Goal: Information Seeking & Learning: Learn about a topic

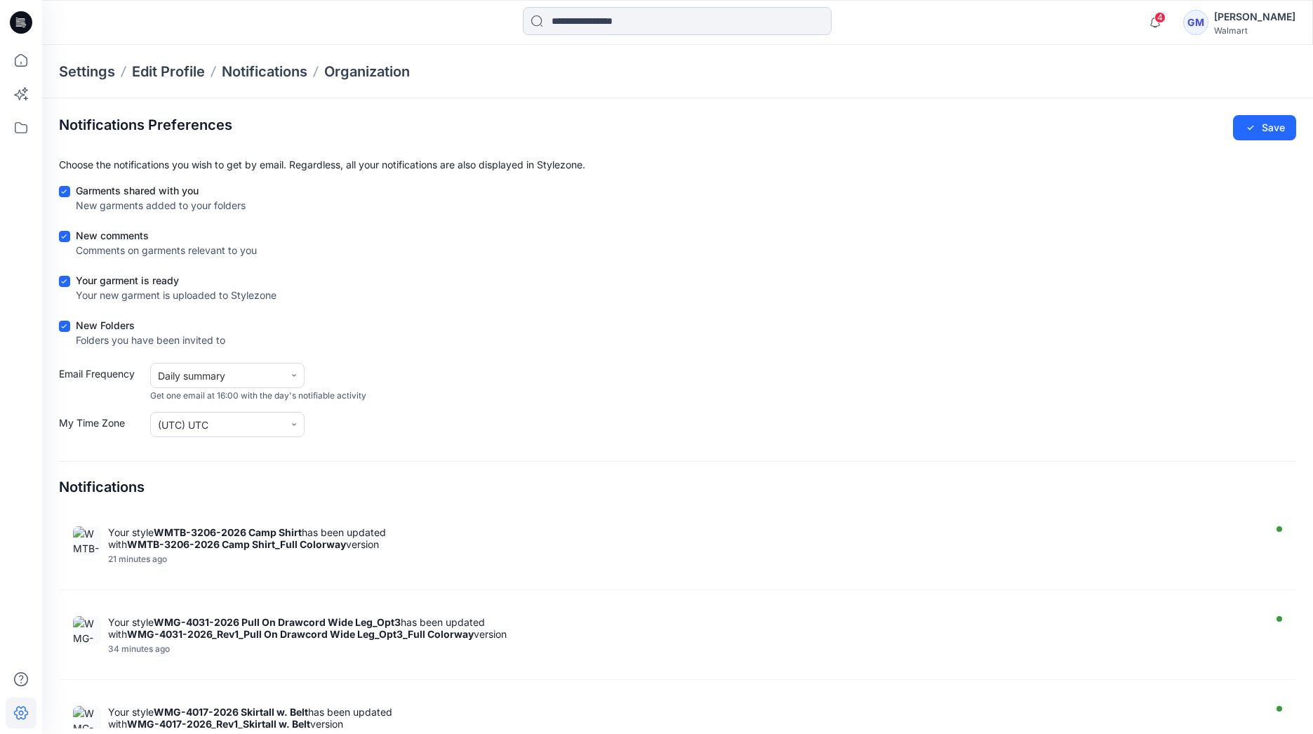
scroll to position [11, 0]
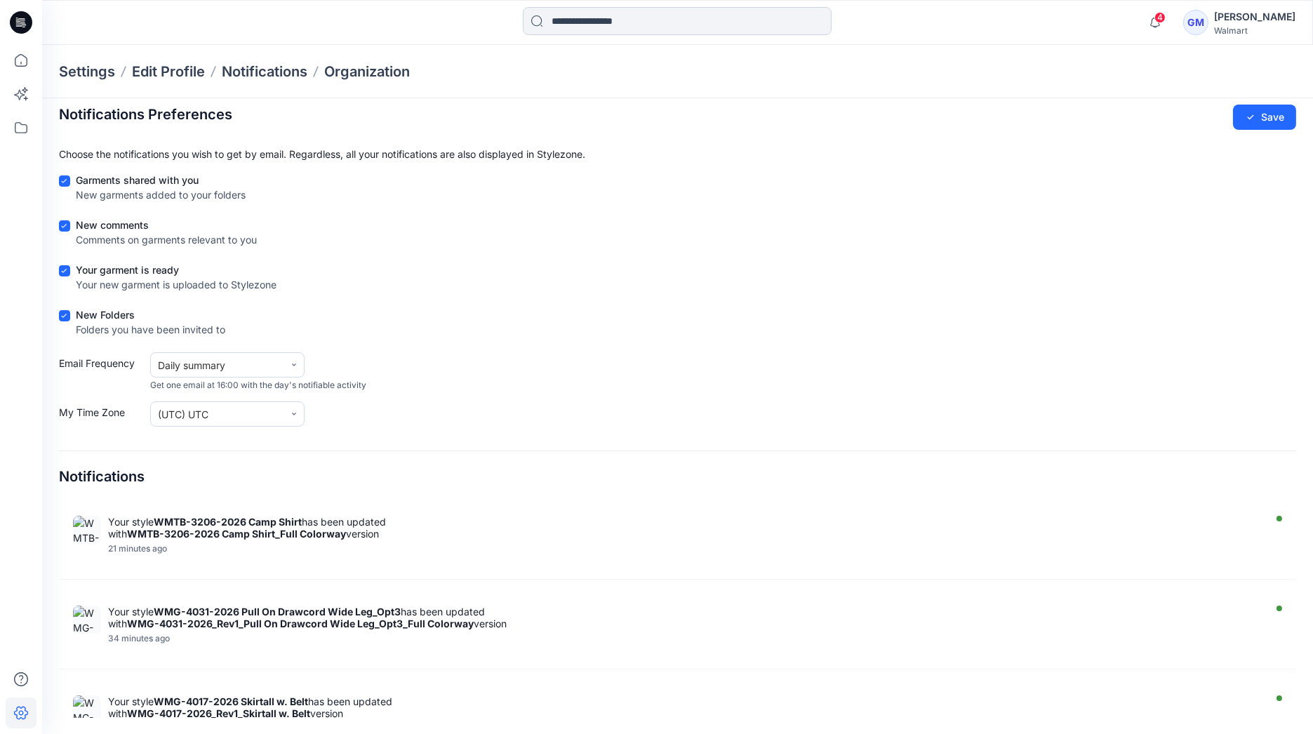
click at [629, 18] on input at bounding box center [677, 21] width 309 height 28
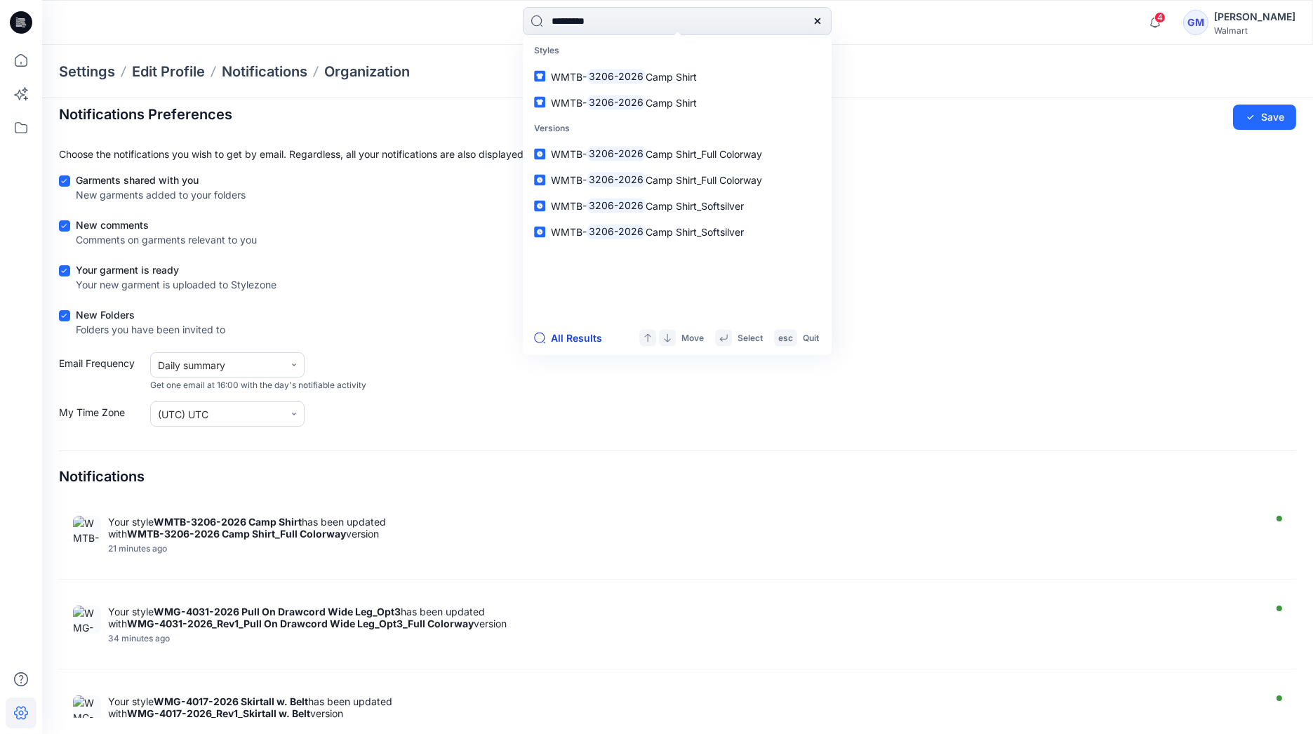
type input "*********"
click at [580, 337] on button "All Results" at bounding box center [572, 338] width 77 height 17
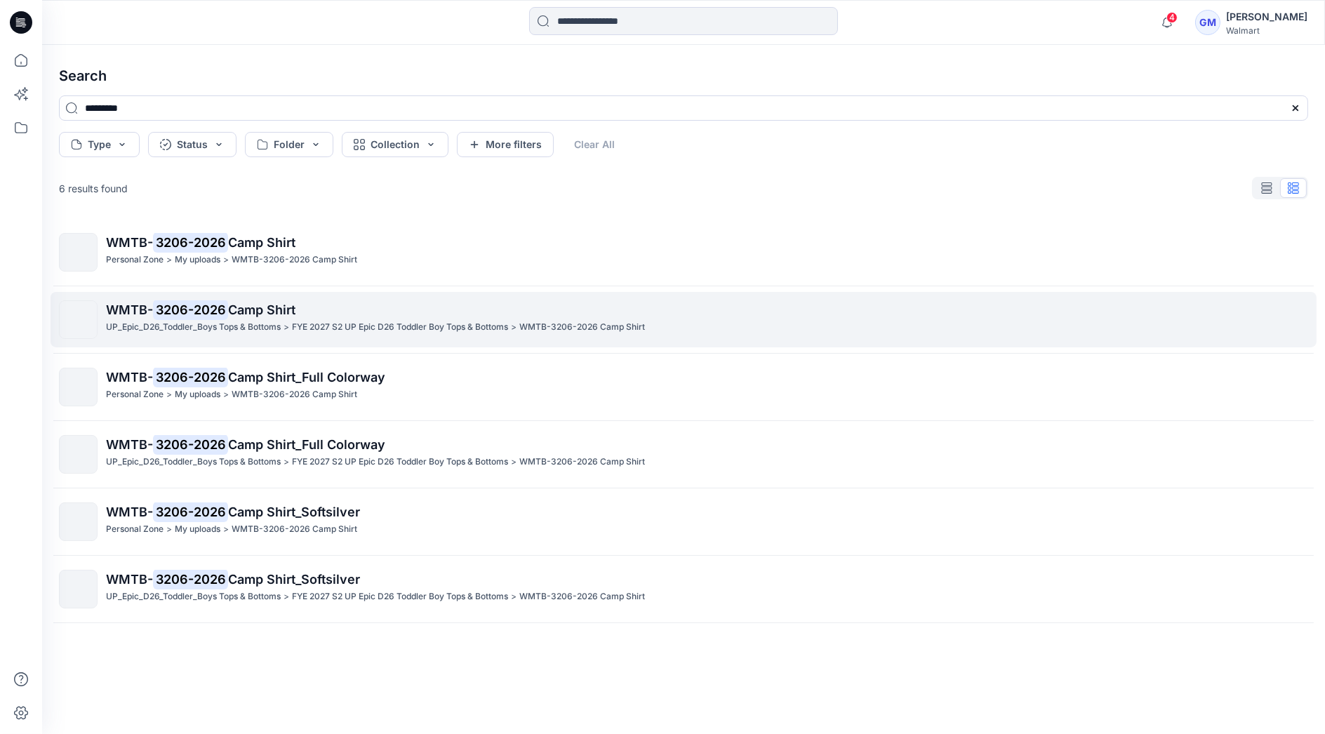
click at [312, 323] on p "FYE 2027 S2 UP Epic D26 Toddler Boy Tops & Bottoms" at bounding box center [400, 327] width 216 height 15
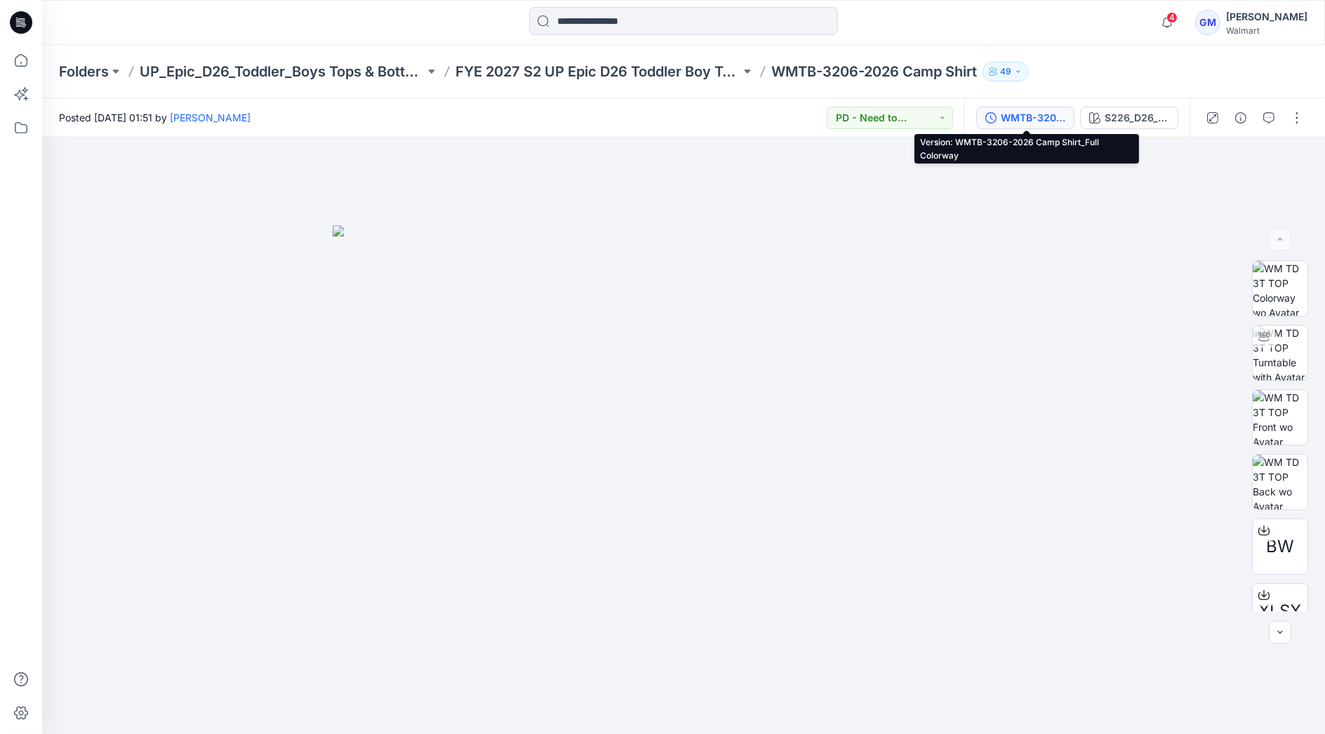
click at [1030, 110] on div "WMTB-3206-2026 Camp Shirt_Full Colorway" at bounding box center [1033, 117] width 65 height 15
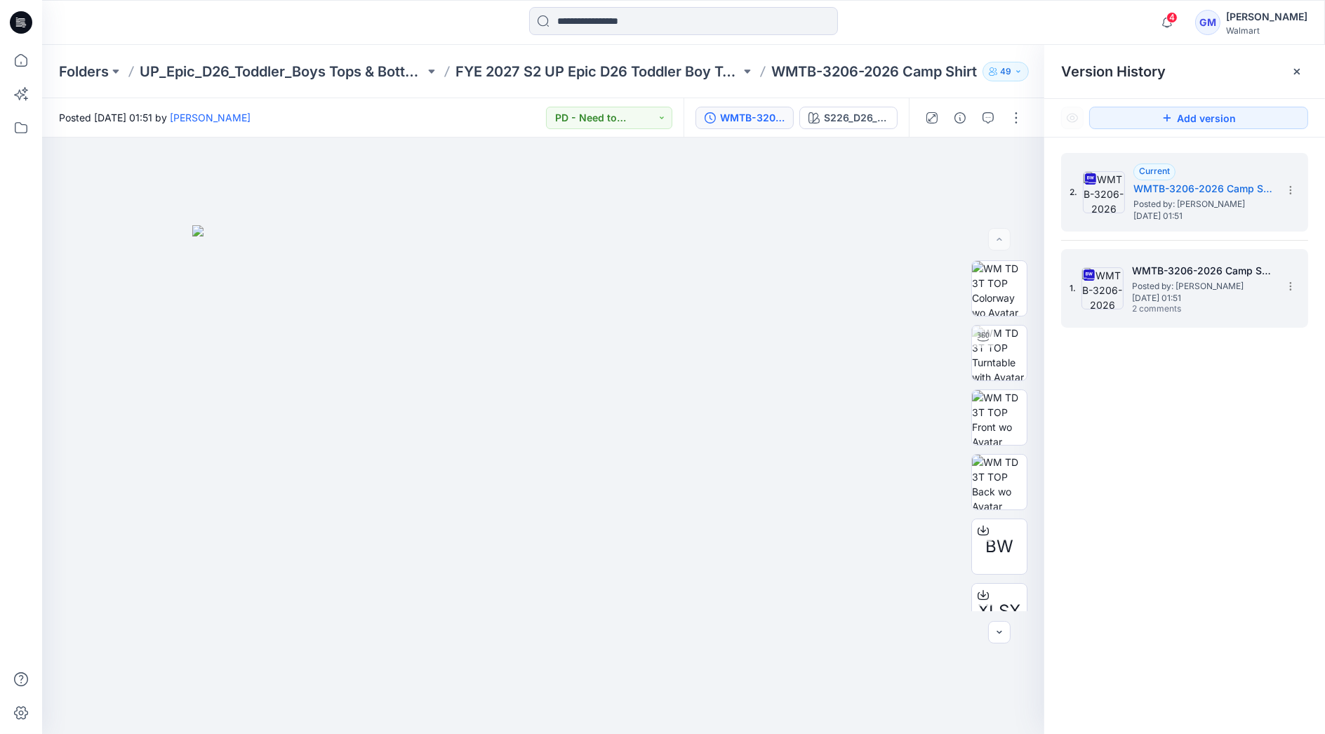
click at [1163, 298] on span "[DATE] 01:51" at bounding box center [1202, 298] width 140 height 10
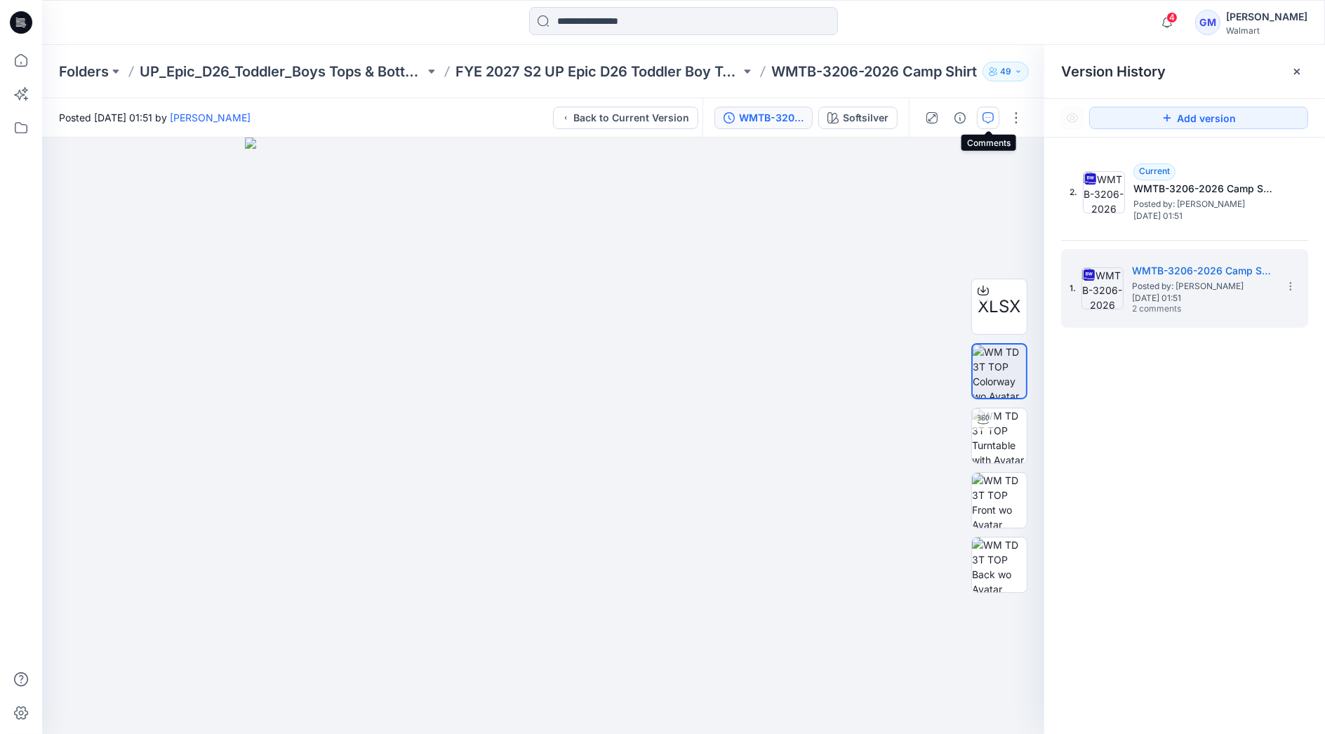
click at [982, 116] on icon "button" at bounding box center [987, 117] width 11 height 11
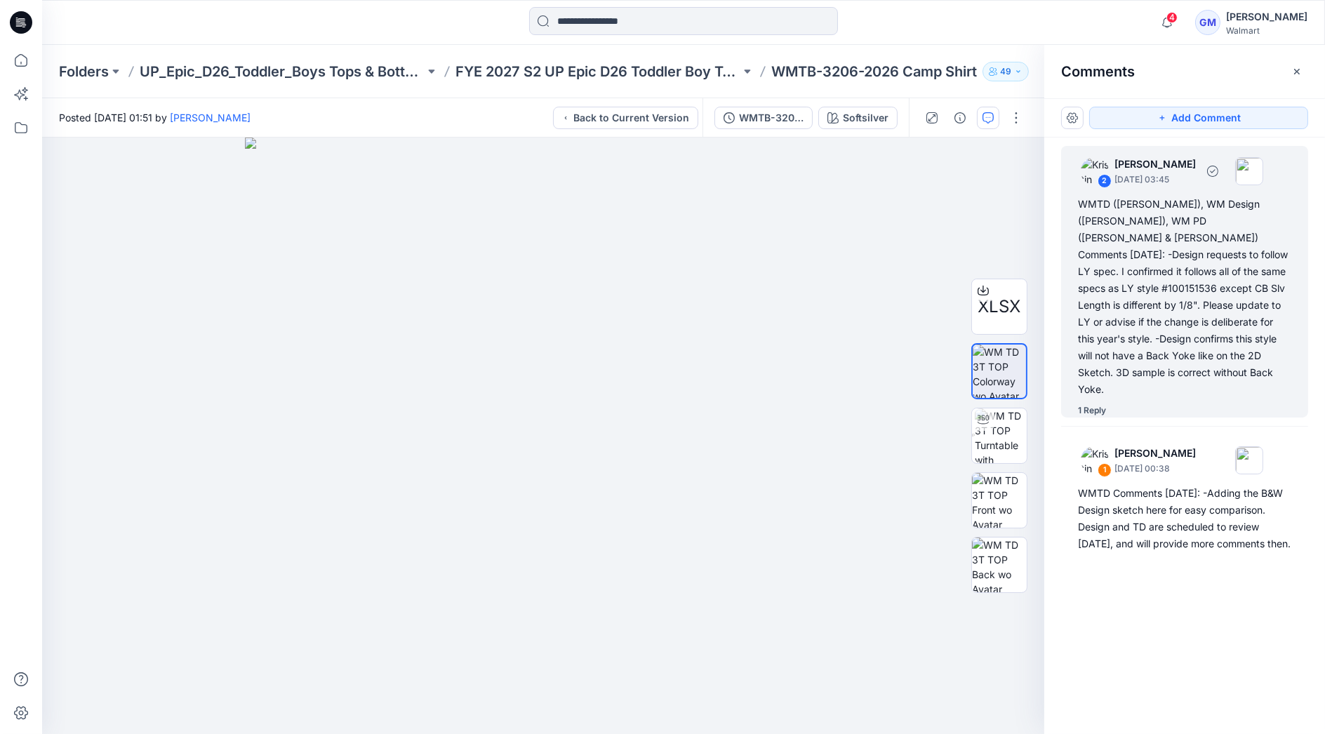
click at [1227, 260] on div "WMTD ([PERSON_NAME]), WM Design ([PERSON_NAME]), WM PD ([PERSON_NAME] & [PERSON…" at bounding box center [1184, 297] width 213 height 202
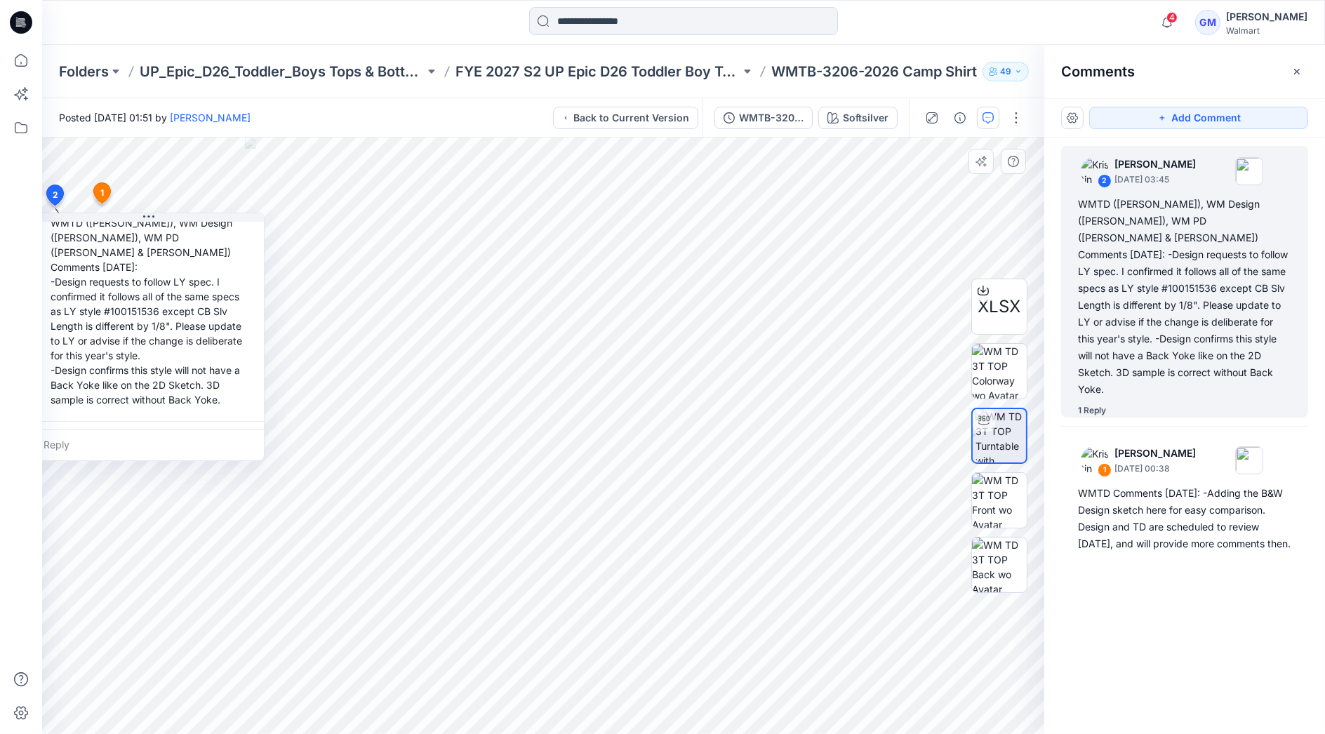
scroll to position [215, 0]
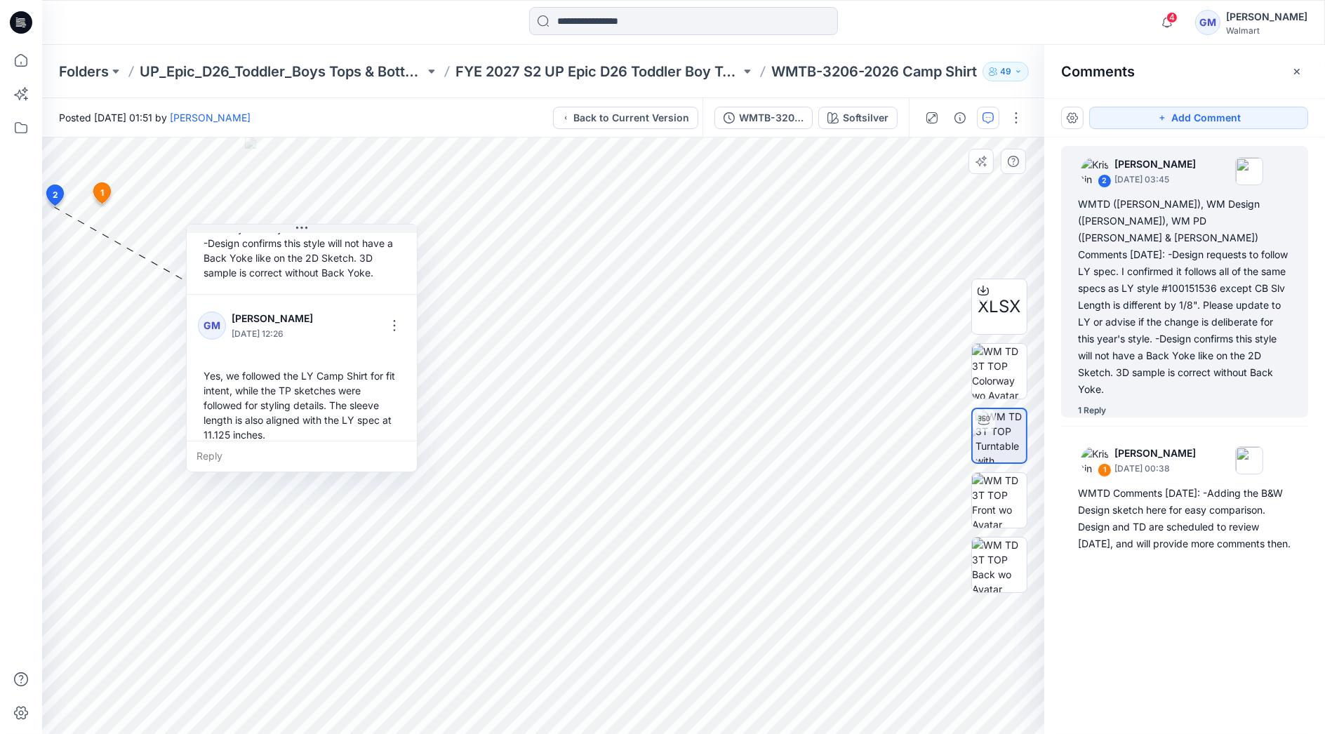
drag, startPoint x: 143, startPoint y: 213, endPoint x: 297, endPoint y: 224, distance: 154.1
click at [297, 224] on div "[PERSON_NAME] [DATE] 03:45 WMTD ([PERSON_NAME]), WM Design ([PERSON_NAME]), WM …" at bounding box center [302, 348] width 232 height 248
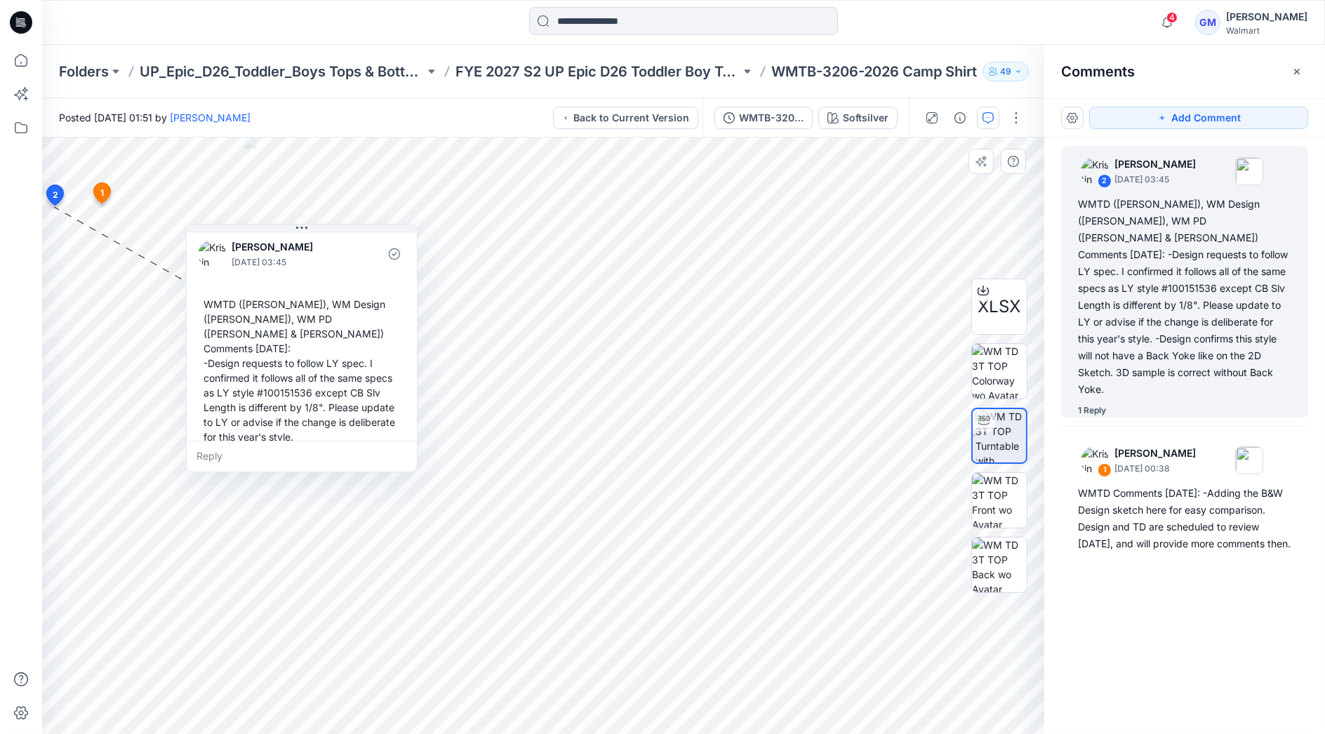
scroll to position [0, 0]
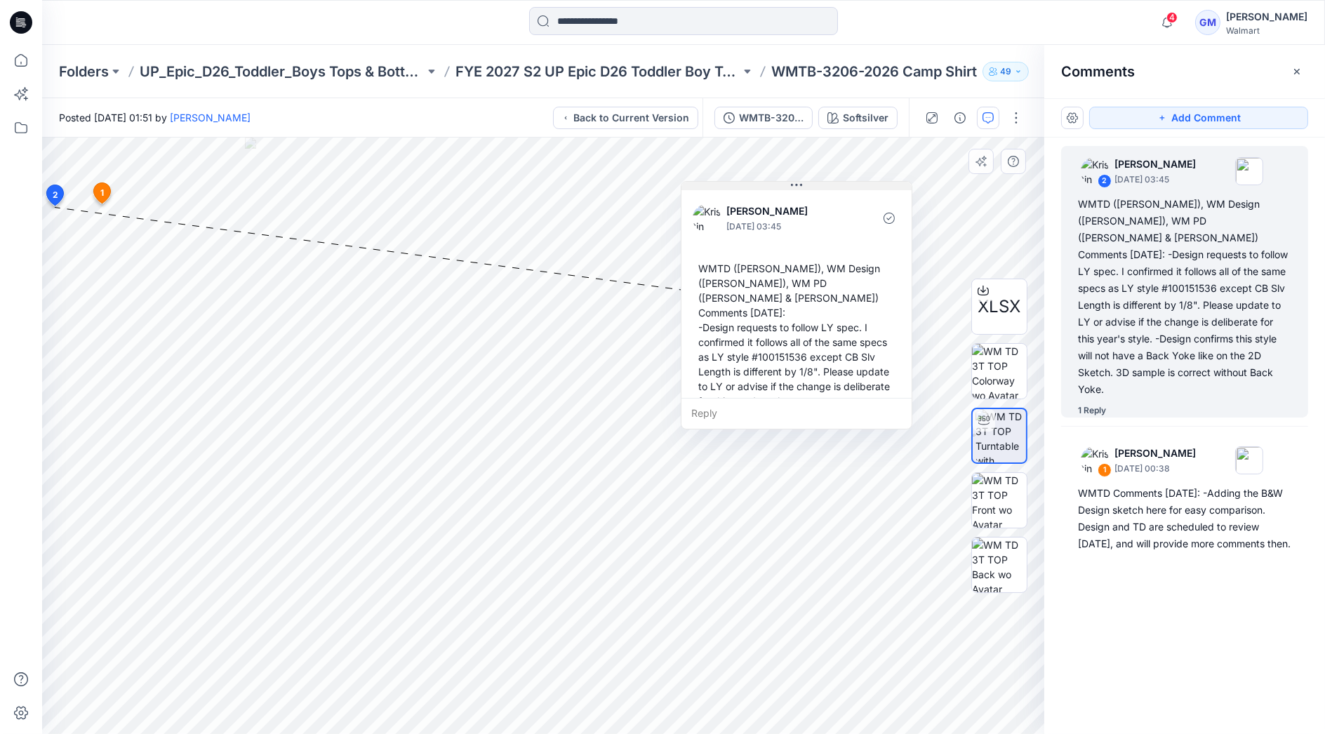
drag, startPoint x: 302, startPoint y: 225, endPoint x: 796, endPoint y: 182, distance: 495.1
click at [796, 182] on icon at bounding box center [796, 185] width 11 height 11
click at [613, 23] on input at bounding box center [683, 21] width 309 height 28
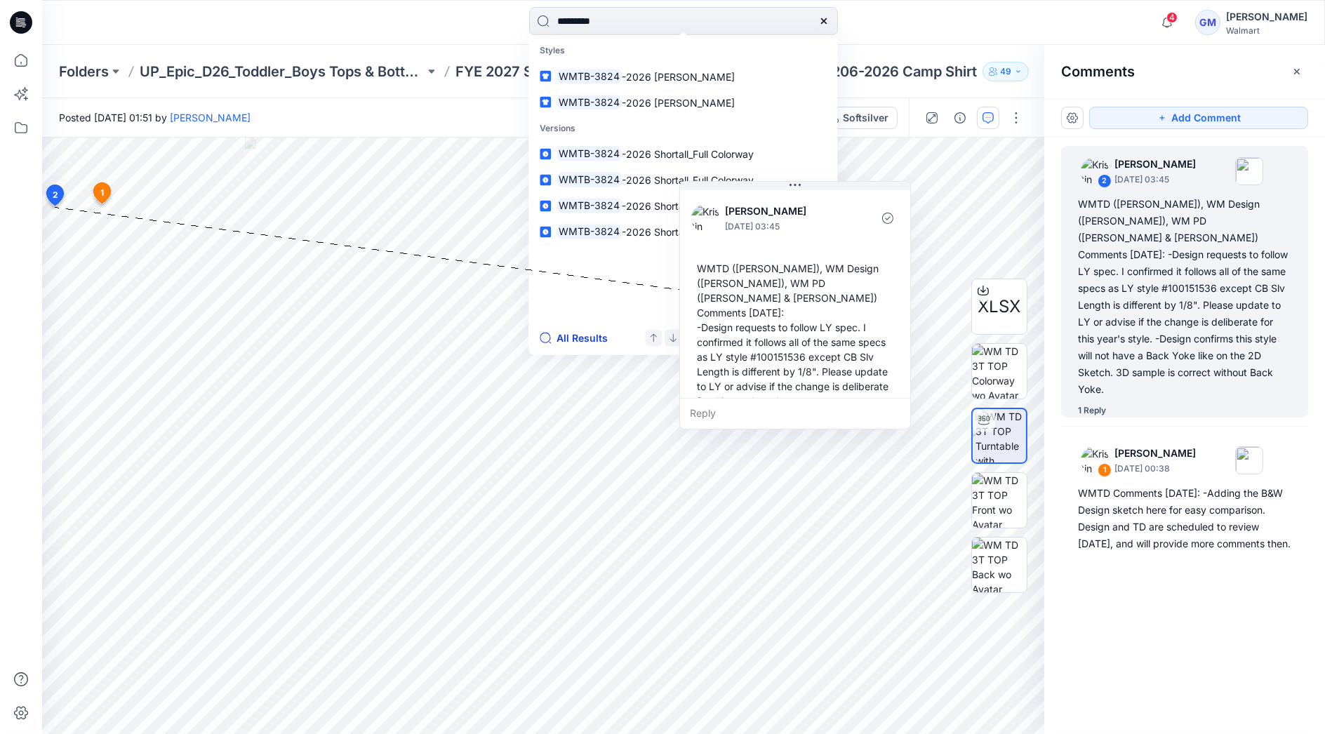
type input "*********"
click at [591, 339] on button "All Results" at bounding box center [578, 338] width 77 height 17
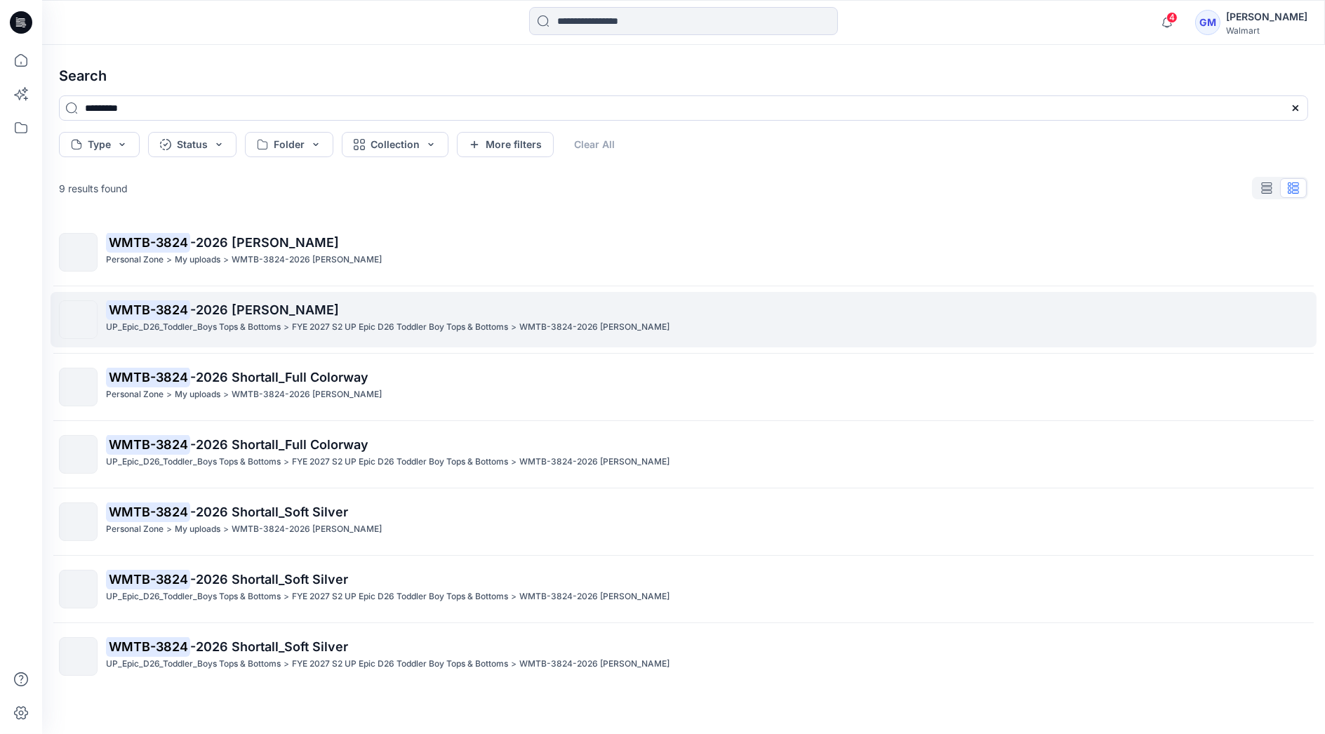
click at [251, 337] on div "WMTB-3824 -2026 [PERSON_NAME] UP_Epic_D26_Toddler_Boys Tops & Bottoms > FYE 202…" at bounding box center [706, 319] width 1201 height 39
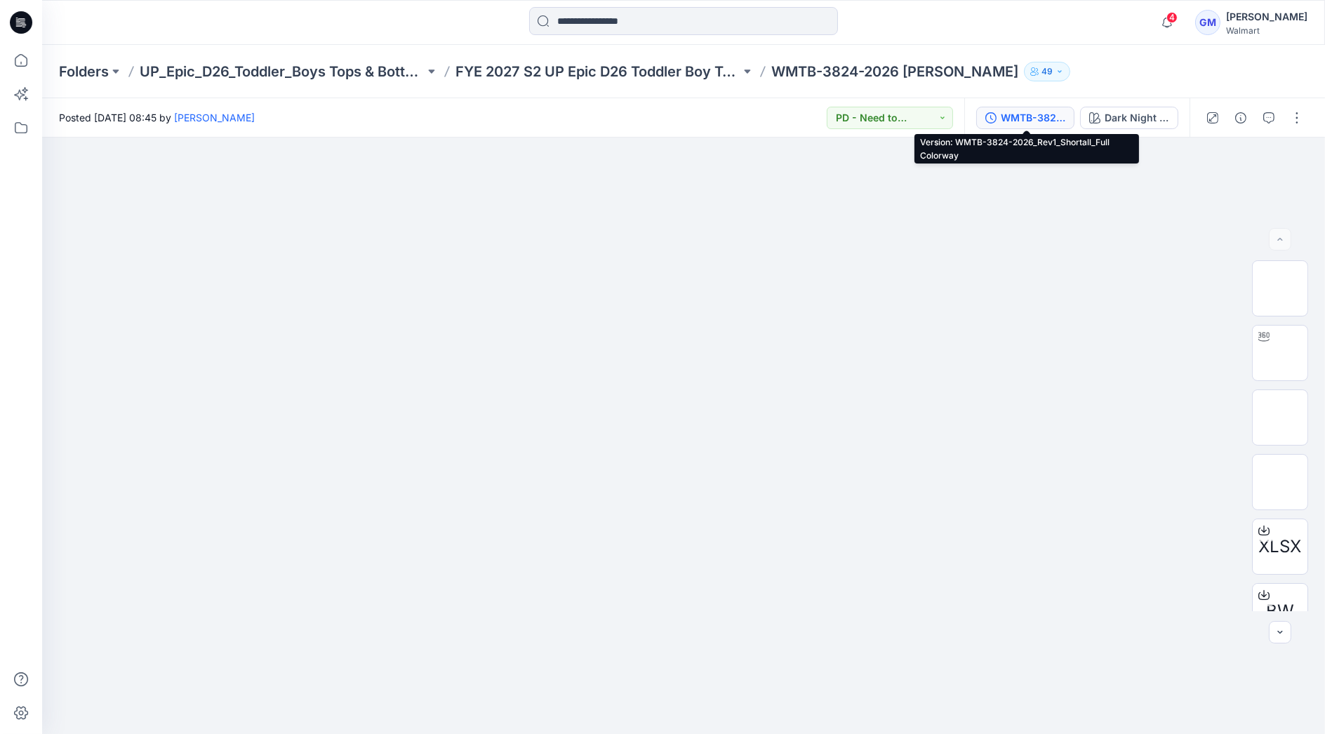
click at [1029, 114] on div "WMTB-3824-2026_Rev1_Shortall_Full Colorway" at bounding box center [1033, 117] width 65 height 15
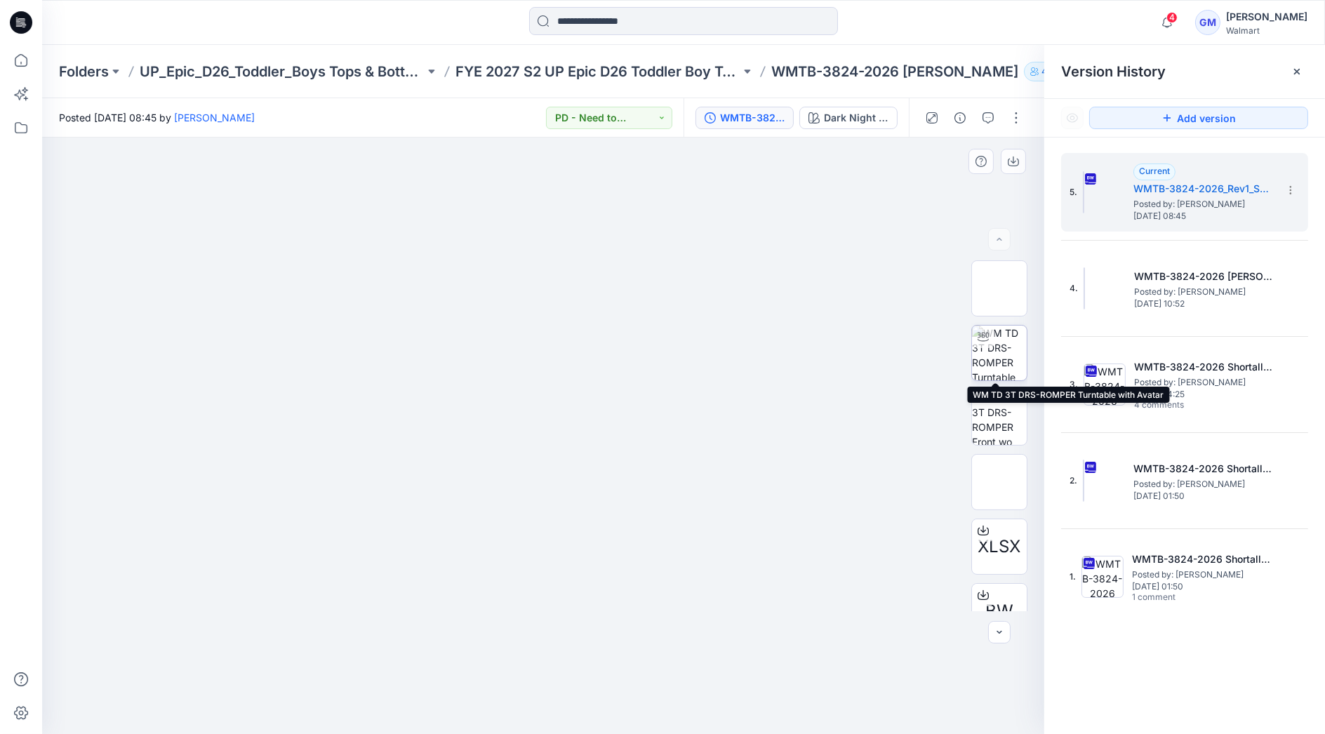
click at [1001, 335] on img at bounding box center [999, 353] width 55 height 55
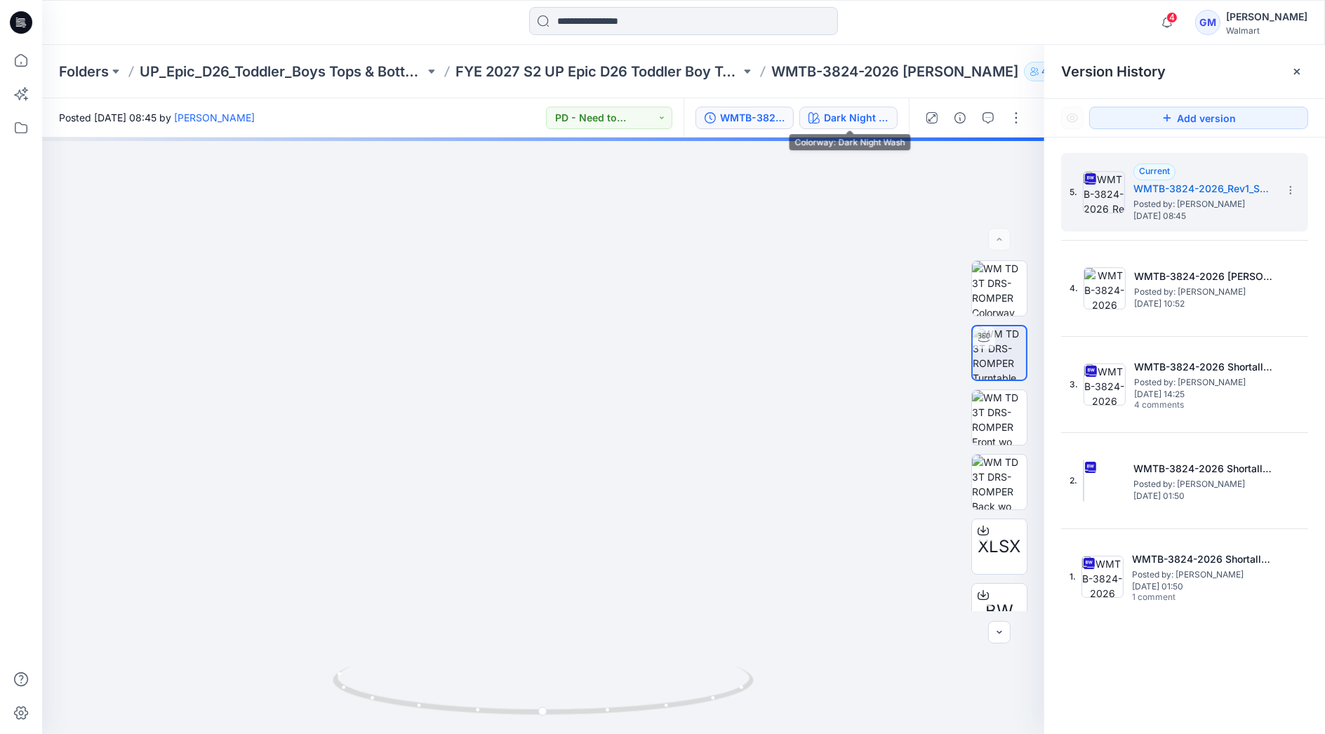
click at [871, 114] on div "Dark Night Wash" at bounding box center [856, 117] width 65 height 15
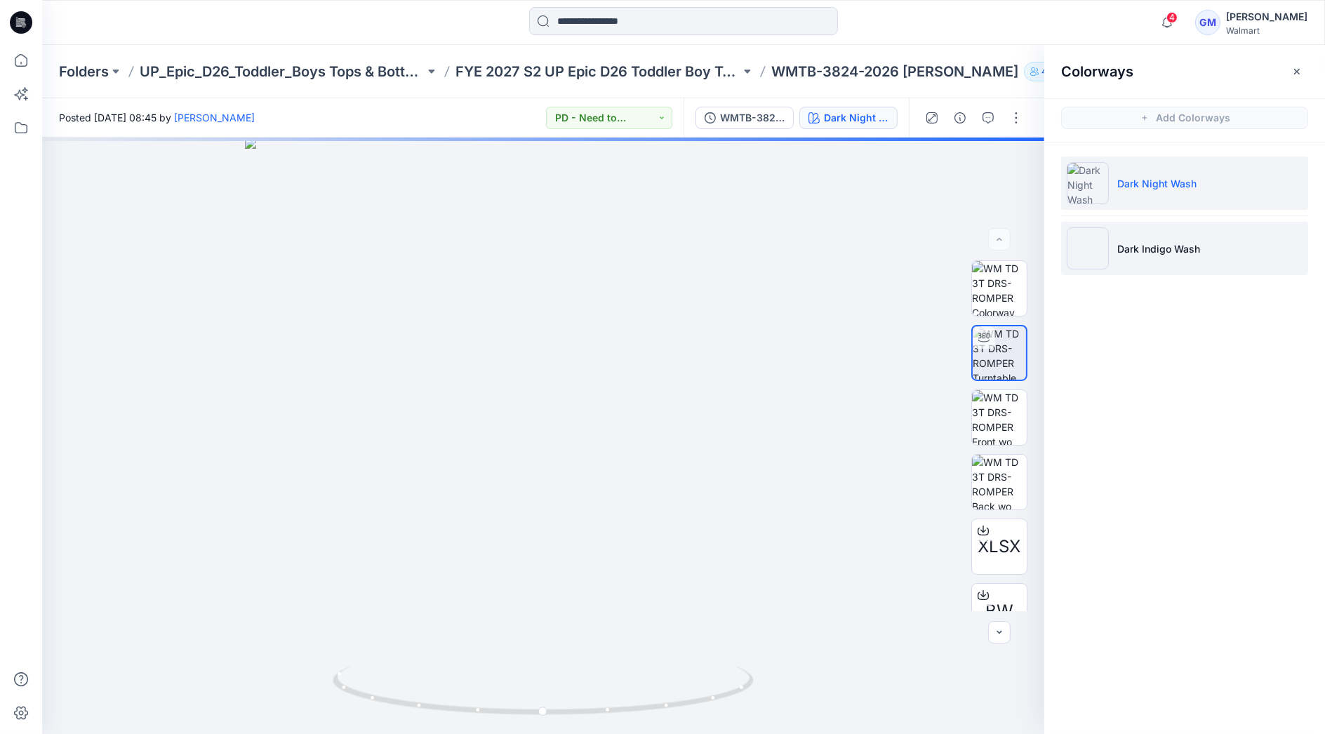
click at [1149, 241] on p "Dark Indigo Wash" at bounding box center [1158, 248] width 83 height 15
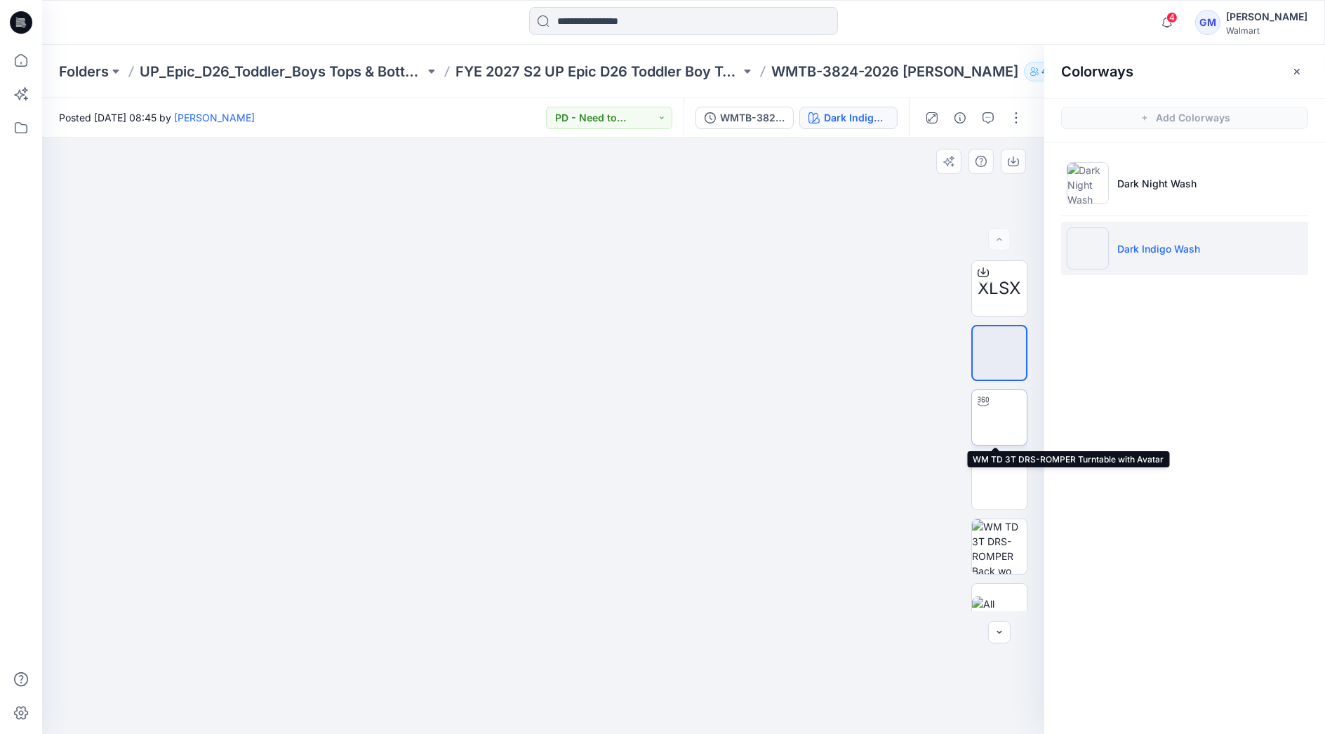
click at [999, 417] on img at bounding box center [999, 417] width 0 height 0
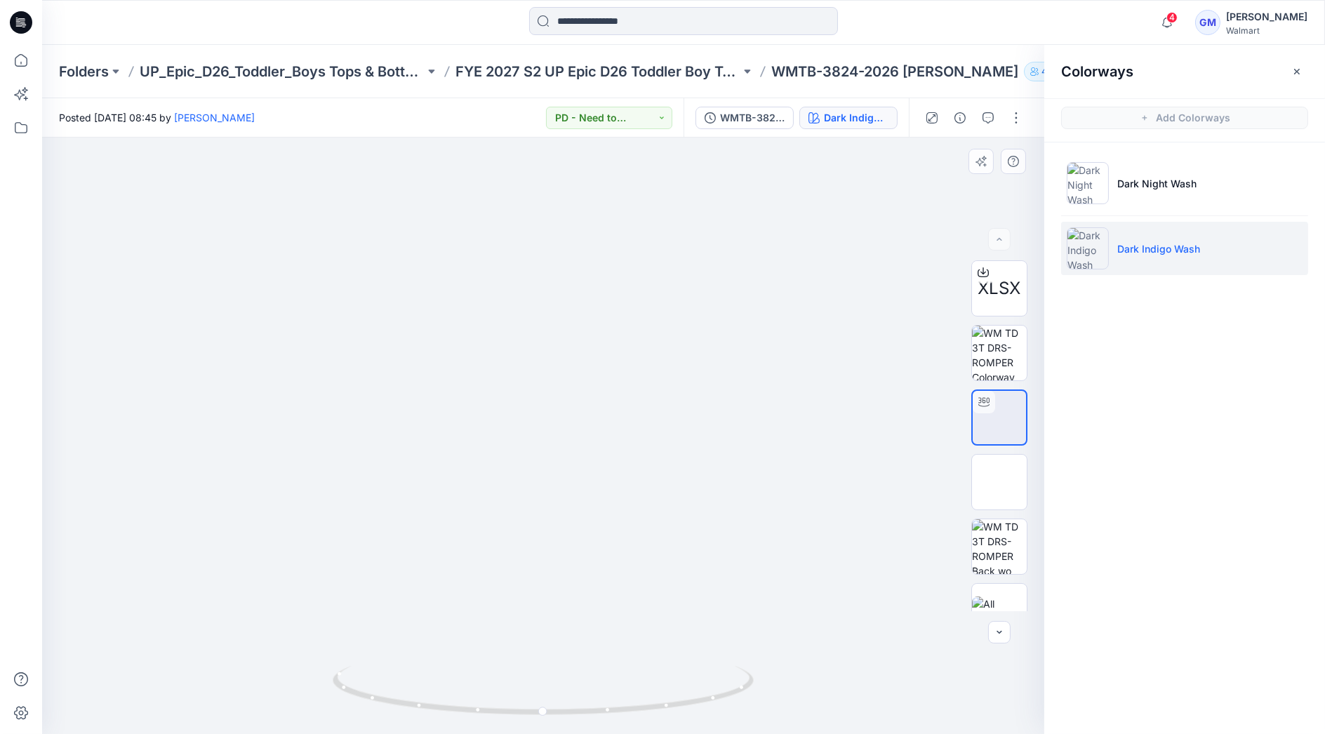
click at [235, 439] on div at bounding box center [543, 436] width 1002 height 596
drag, startPoint x: 430, startPoint y: 716, endPoint x: 563, endPoint y: 730, distance: 133.4
click at [563, 730] on div at bounding box center [543, 436] width 1002 height 596
click at [146, 418] on div at bounding box center [543, 436] width 1002 height 596
drag, startPoint x: 469, startPoint y: 710, endPoint x: 580, endPoint y: 714, distance: 110.2
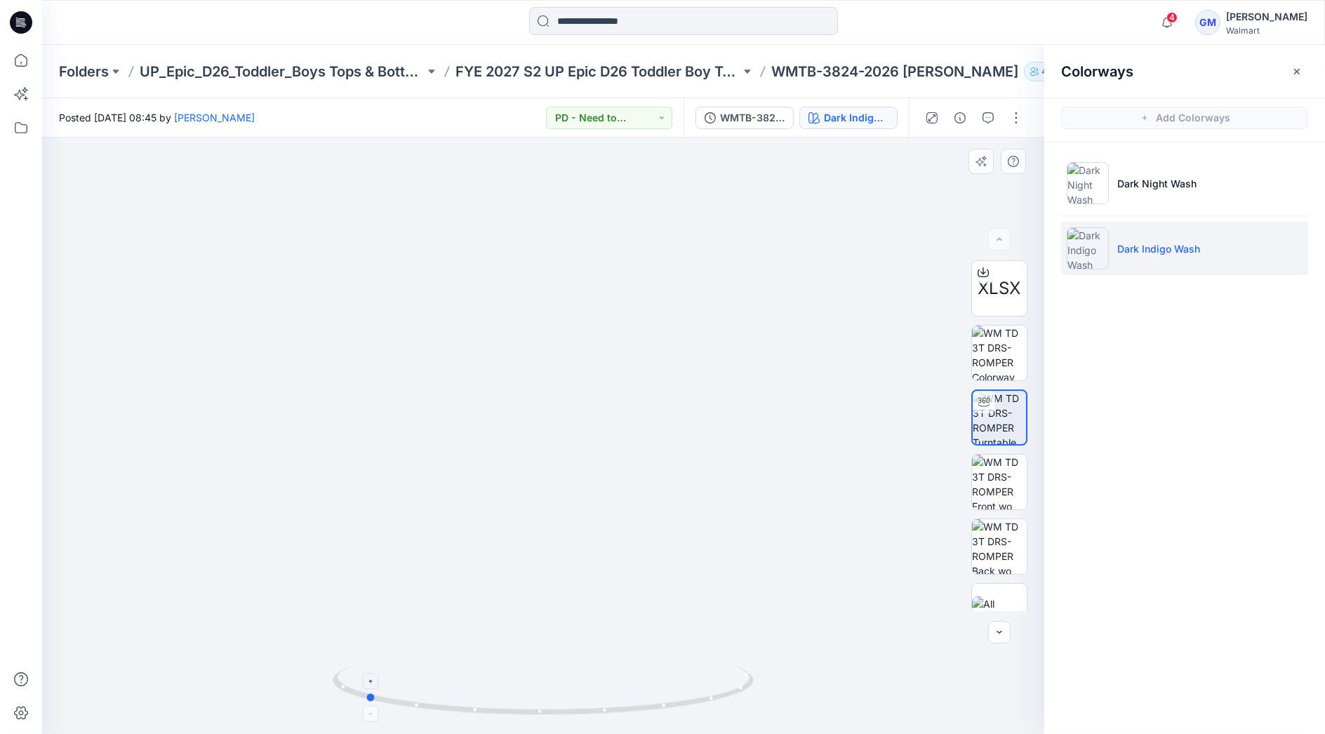
click at [580, 714] on icon at bounding box center [545, 692] width 425 height 53
click at [344, 465] on div at bounding box center [543, 436] width 1002 height 596
click at [749, 484] on div at bounding box center [543, 436] width 1002 height 596
